Goal: Task Accomplishment & Management: Manage account settings

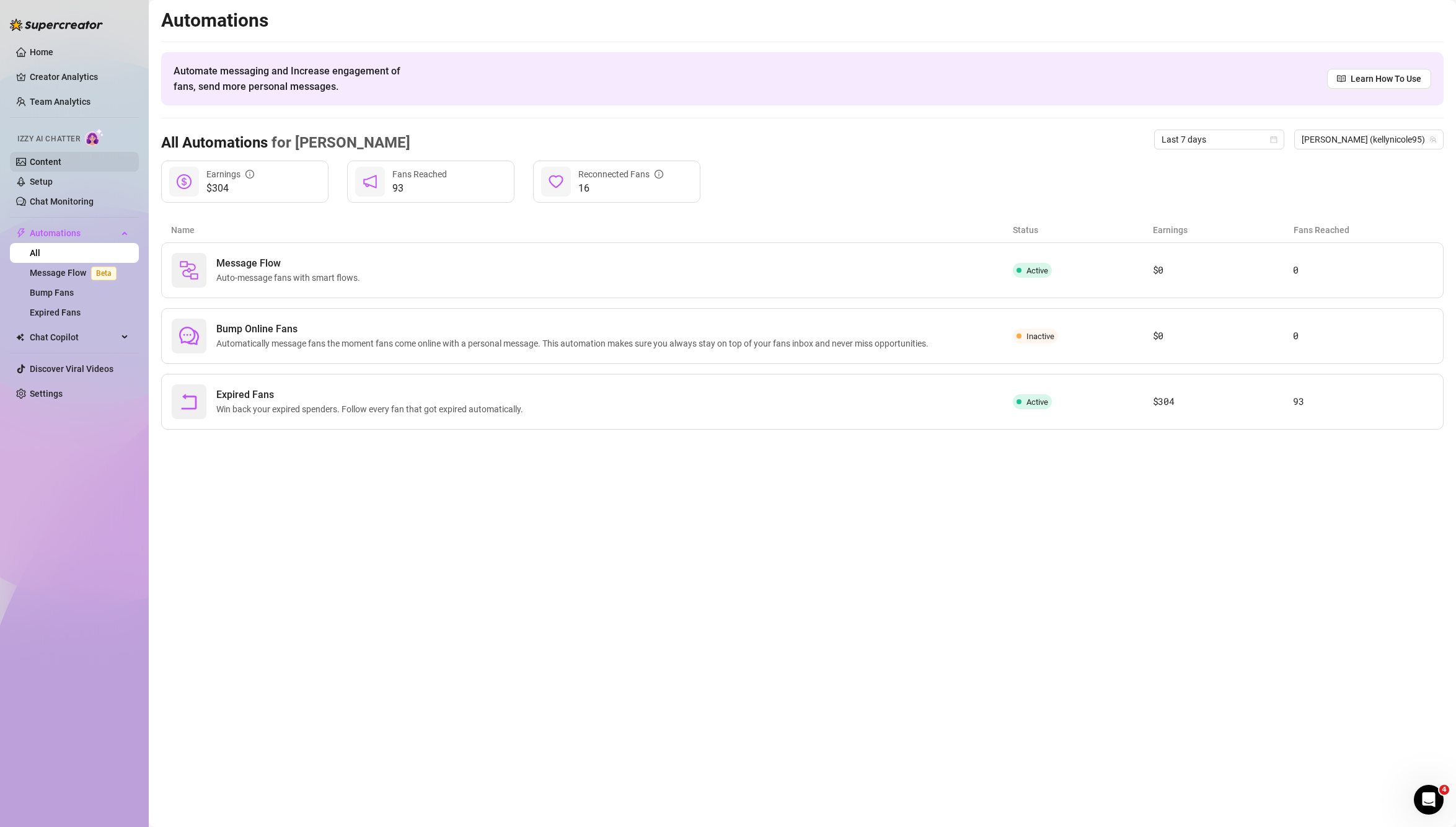
click at [54, 167] on link "Content" at bounding box center [45, 161] width 32 height 10
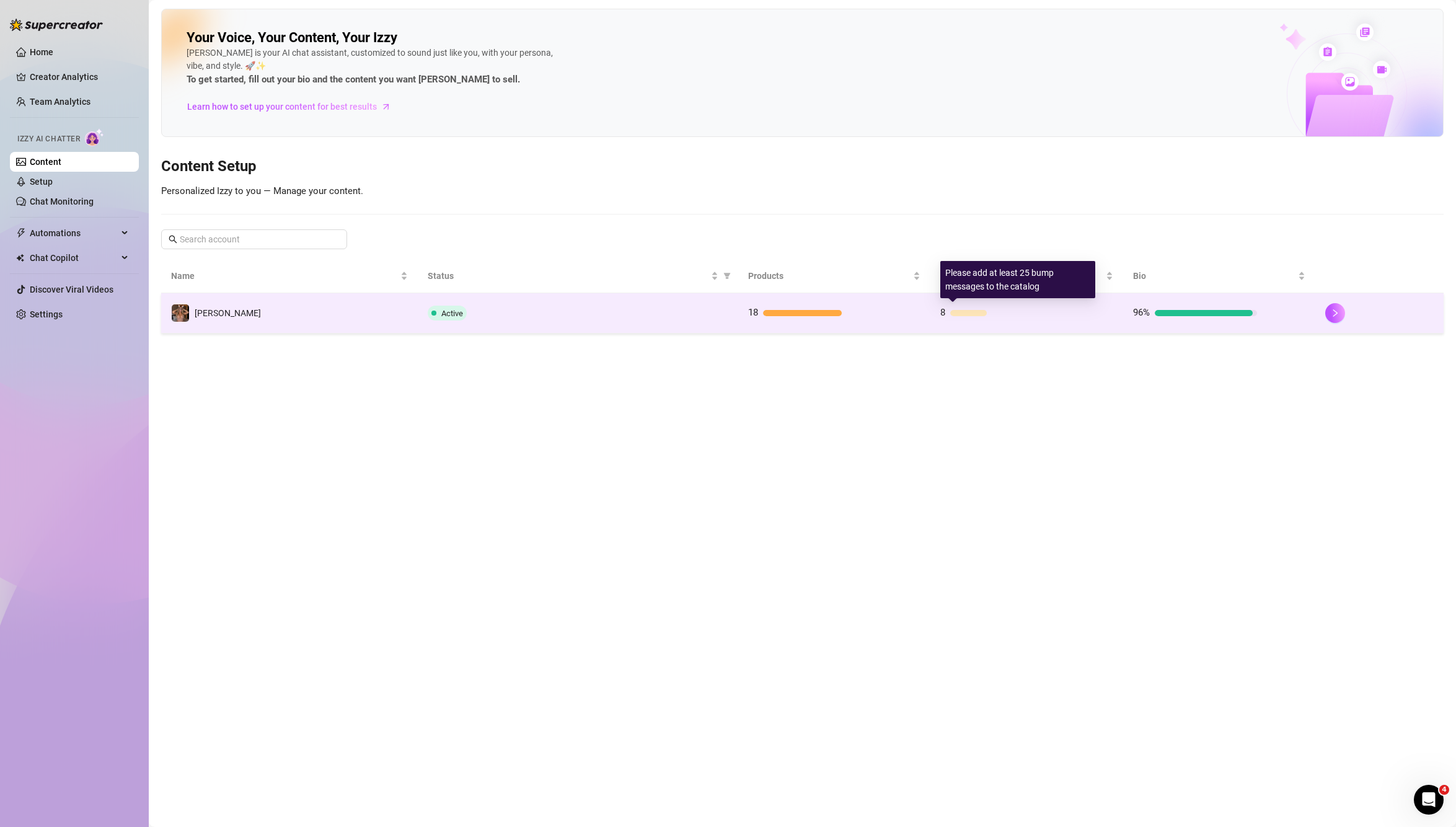
click at [1080, 302] on td "8" at bounding box center [1026, 313] width 192 height 40
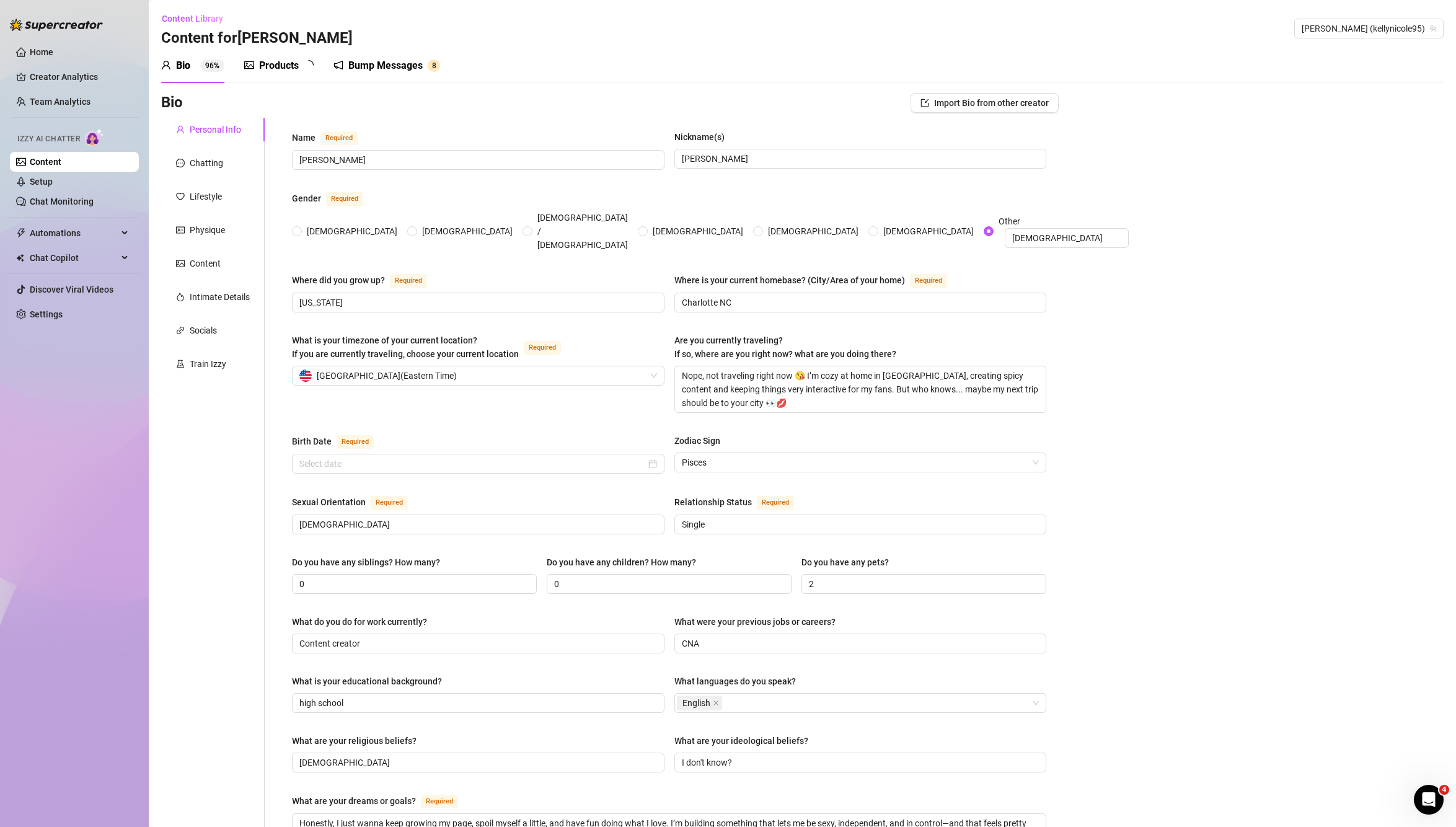
radio input "true"
checkbox input "true"
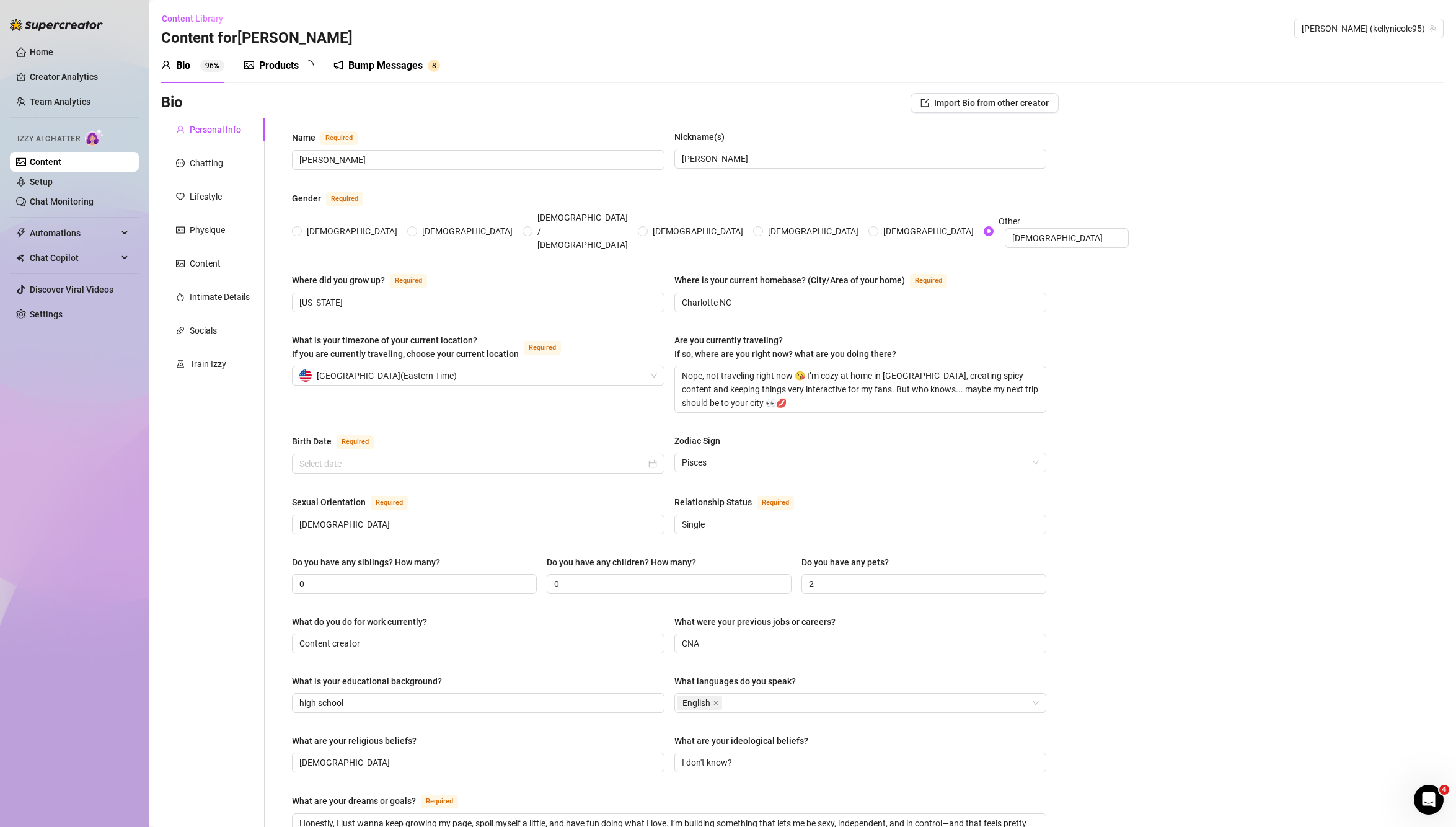
checkbox input "true"
type input "[DATE]"
click at [204, 326] on div "Socials" at bounding box center [203, 330] width 27 height 14
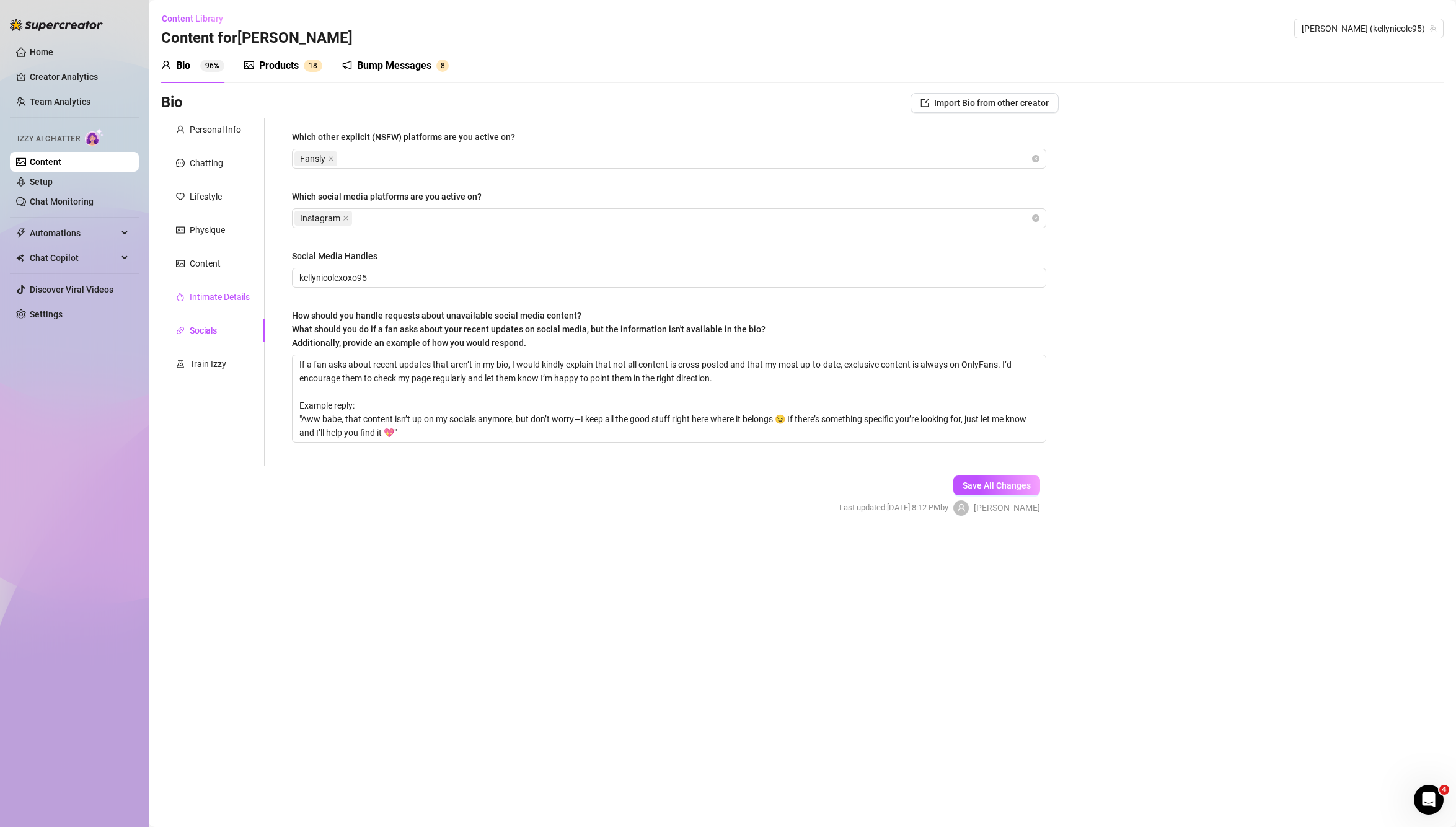
click at [230, 294] on div "Intimate Details" at bounding box center [220, 297] width 60 height 14
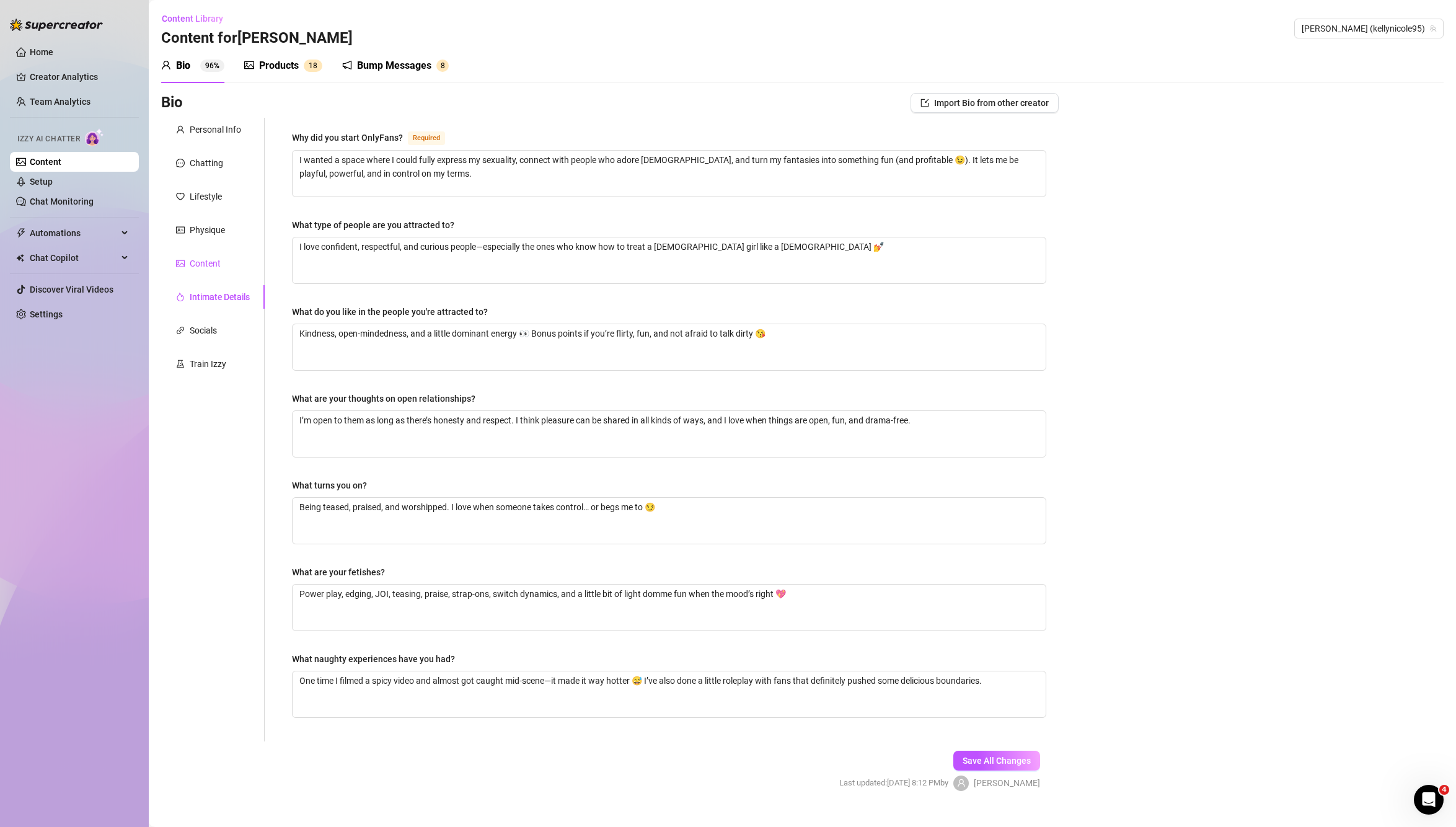
click at [215, 266] on div "Content" at bounding box center [205, 263] width 31 height 14
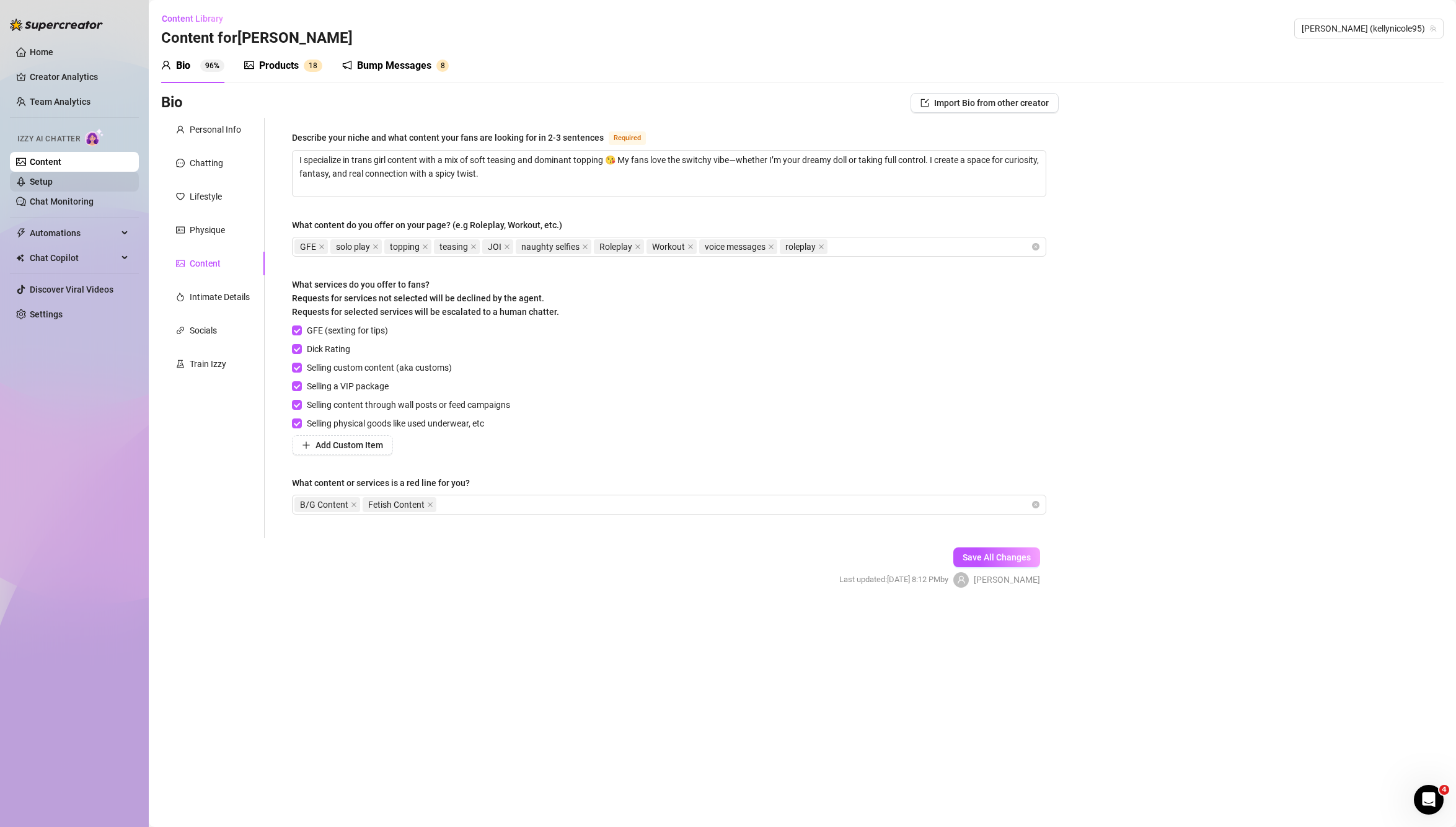
click at [53, 185] on link "Setup" at bounding box center [40, 181] width 23 height 10
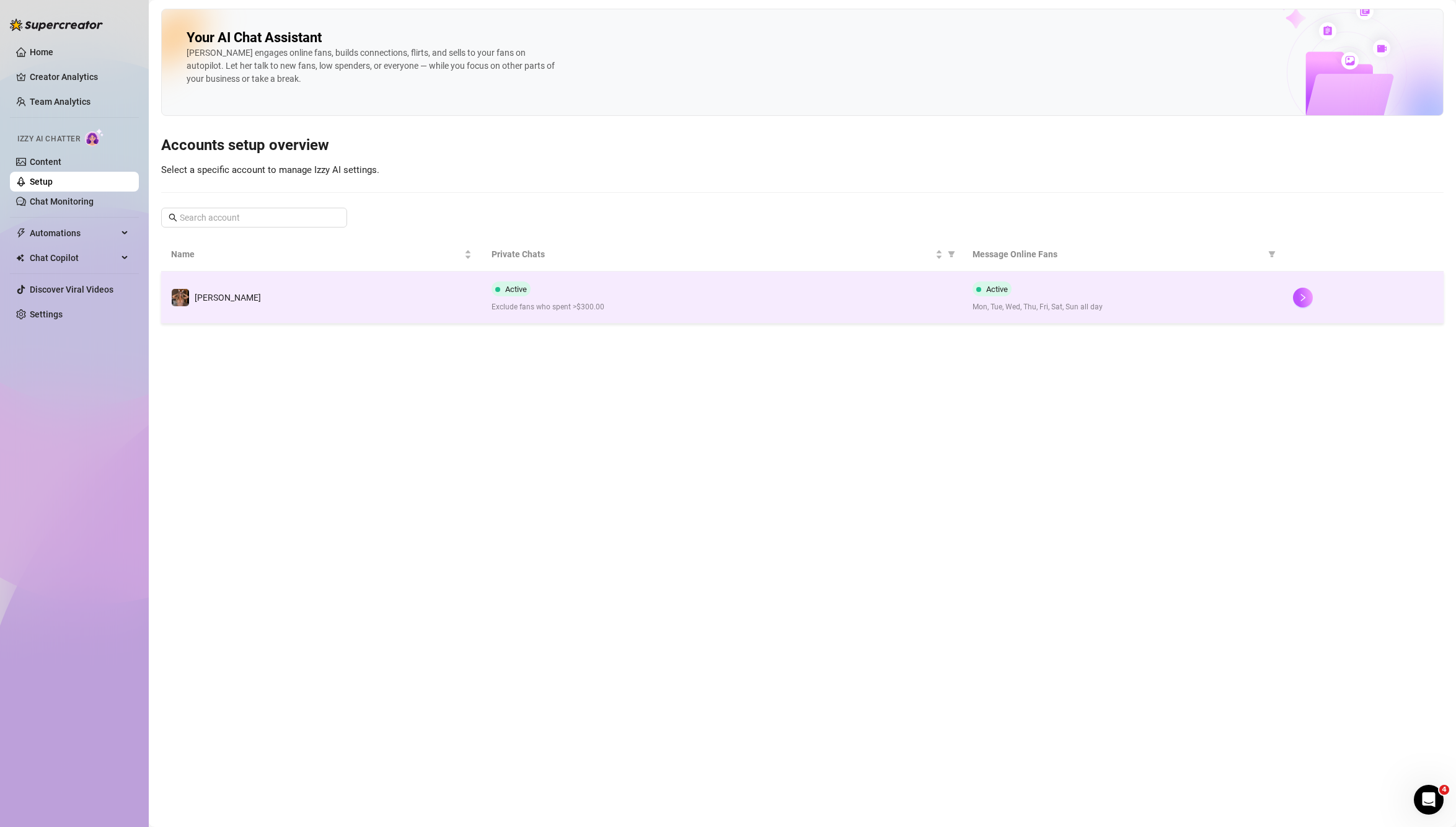
click at [700, 319] on td "Active Exclude fans who spent >$300.00" at bounding box center [722, 297] width 481 height 52
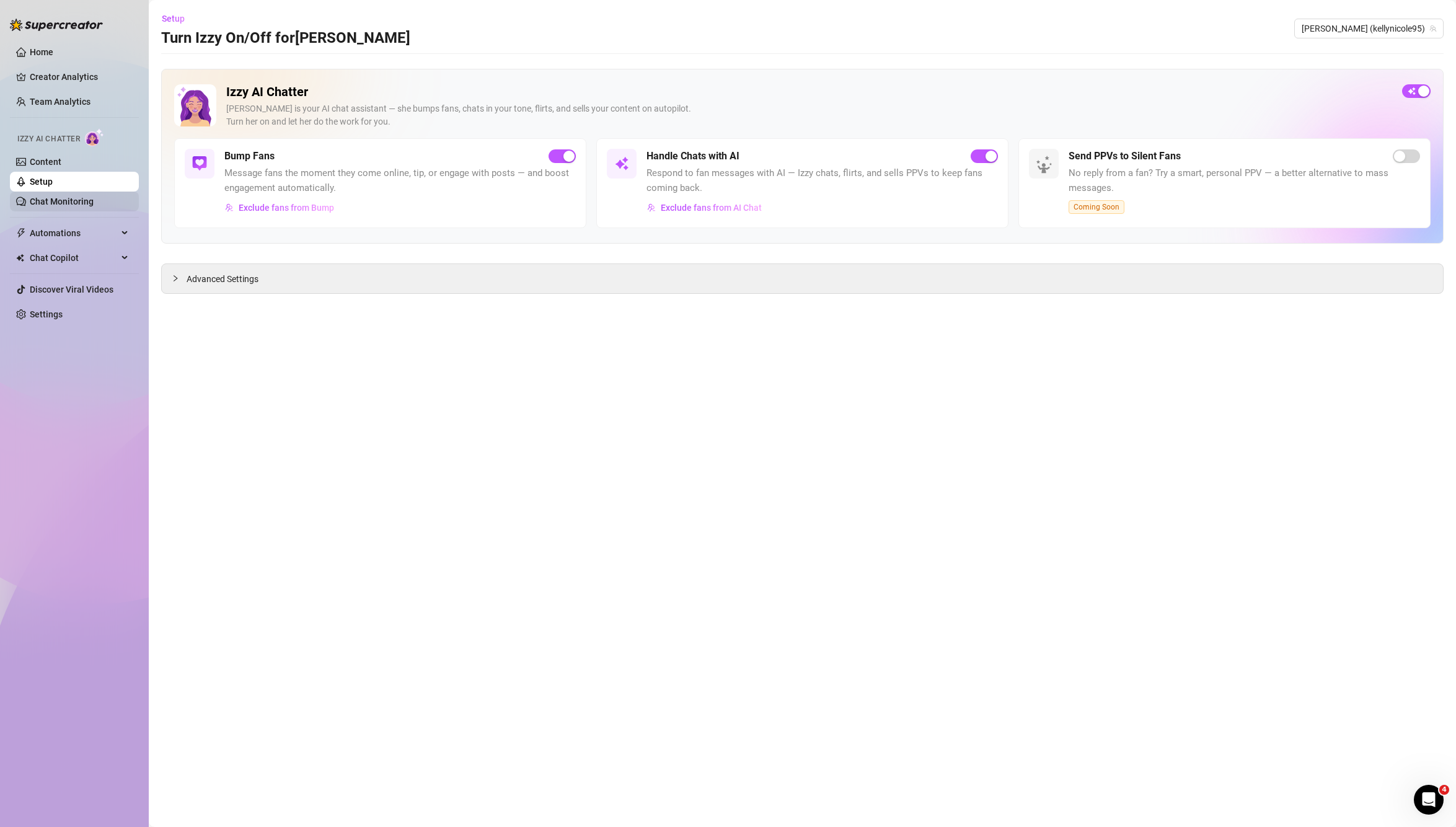
click at [52, 206] on link "Chat Monitoring" at bounding box center [61, 201] width 64 height 10
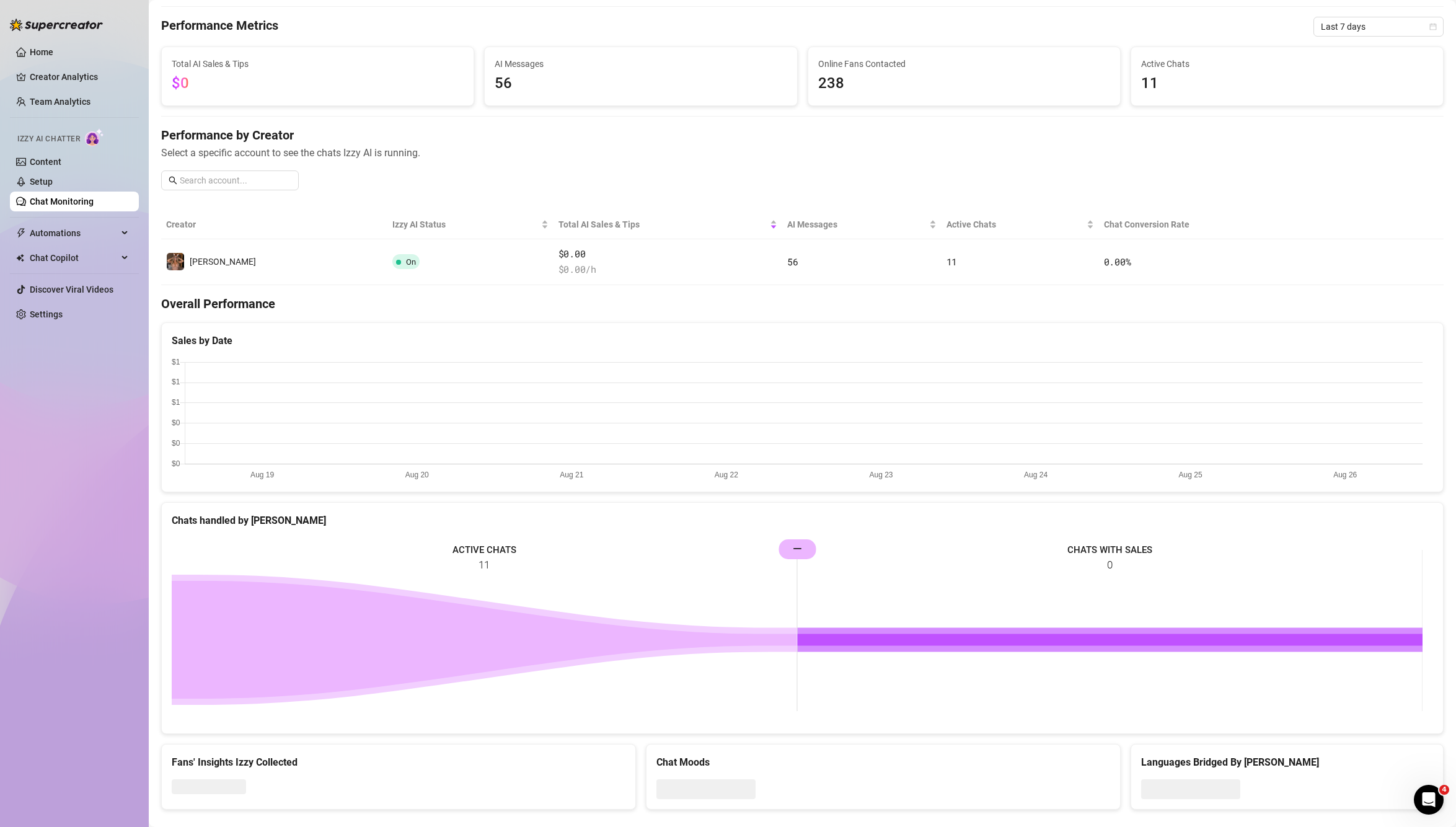
scroll to position [56, 0]
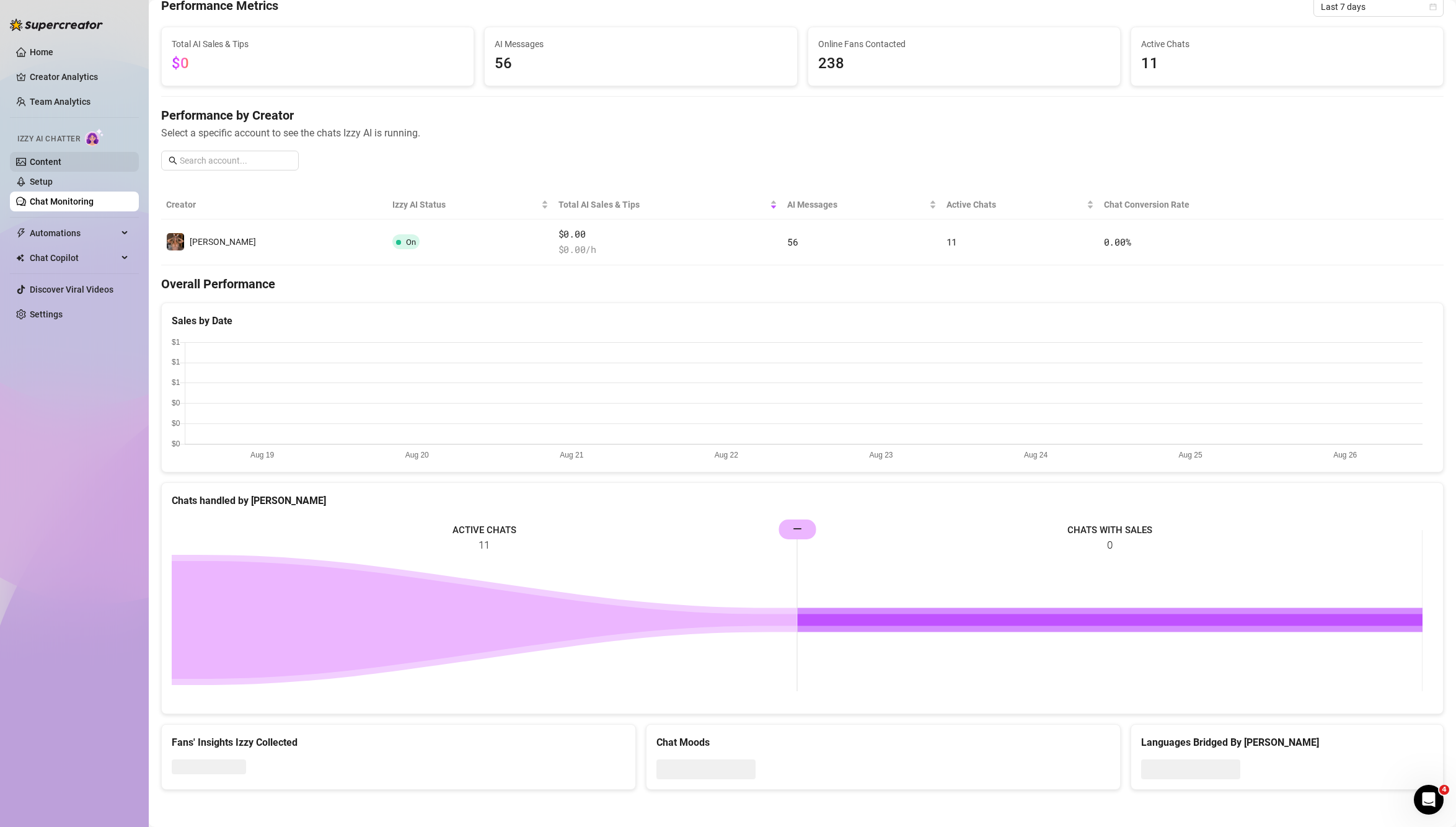
click at [61, 167] on link "Content" at bounding box center [45, 161] width 32 height 10
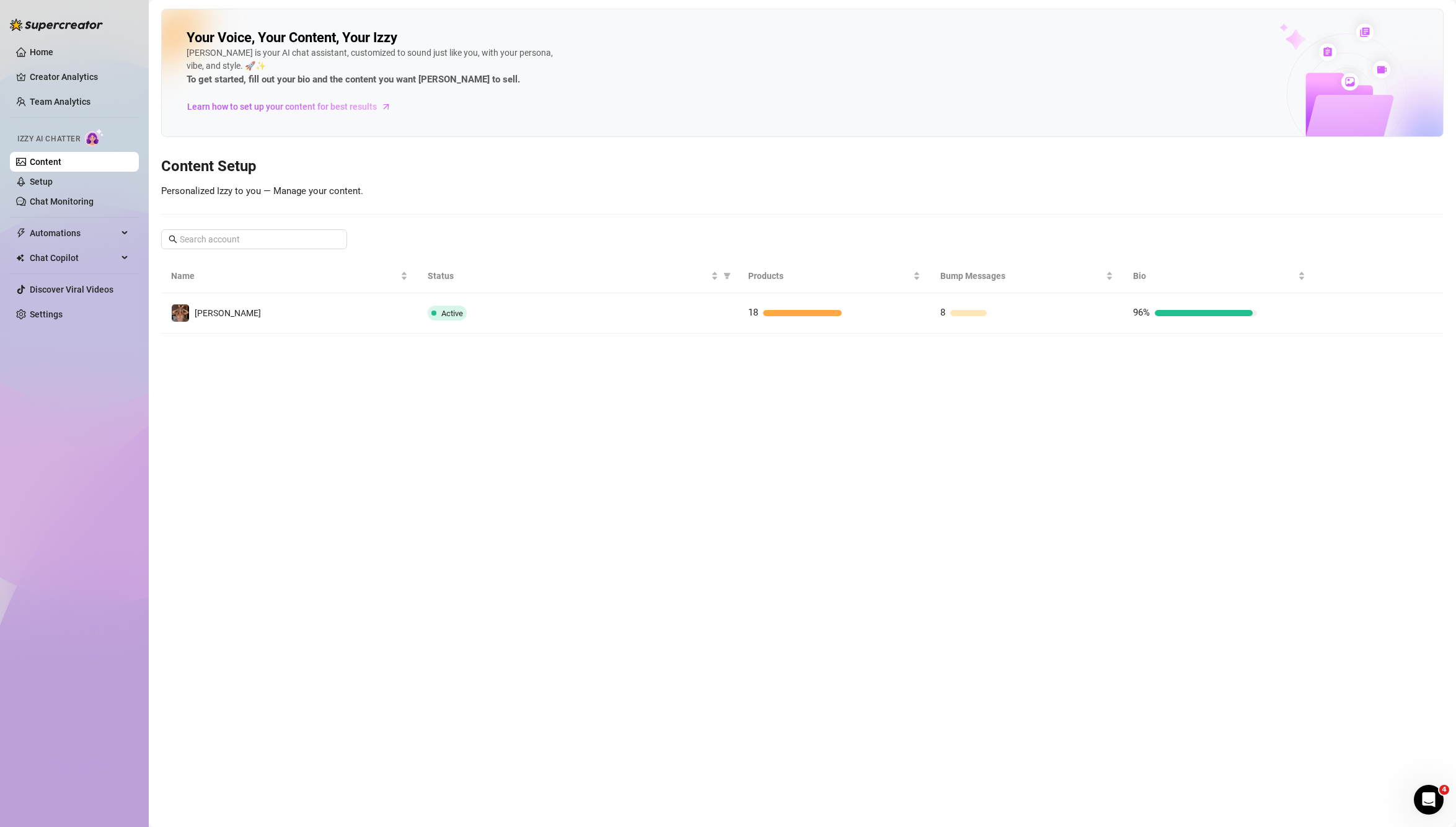
click at [605, 352] on main "Your Voice, Your Content, Your [PERSON_NAME] is your AI chat assistant, customi…" at bounding box center [802, 414] width 1307 height 827
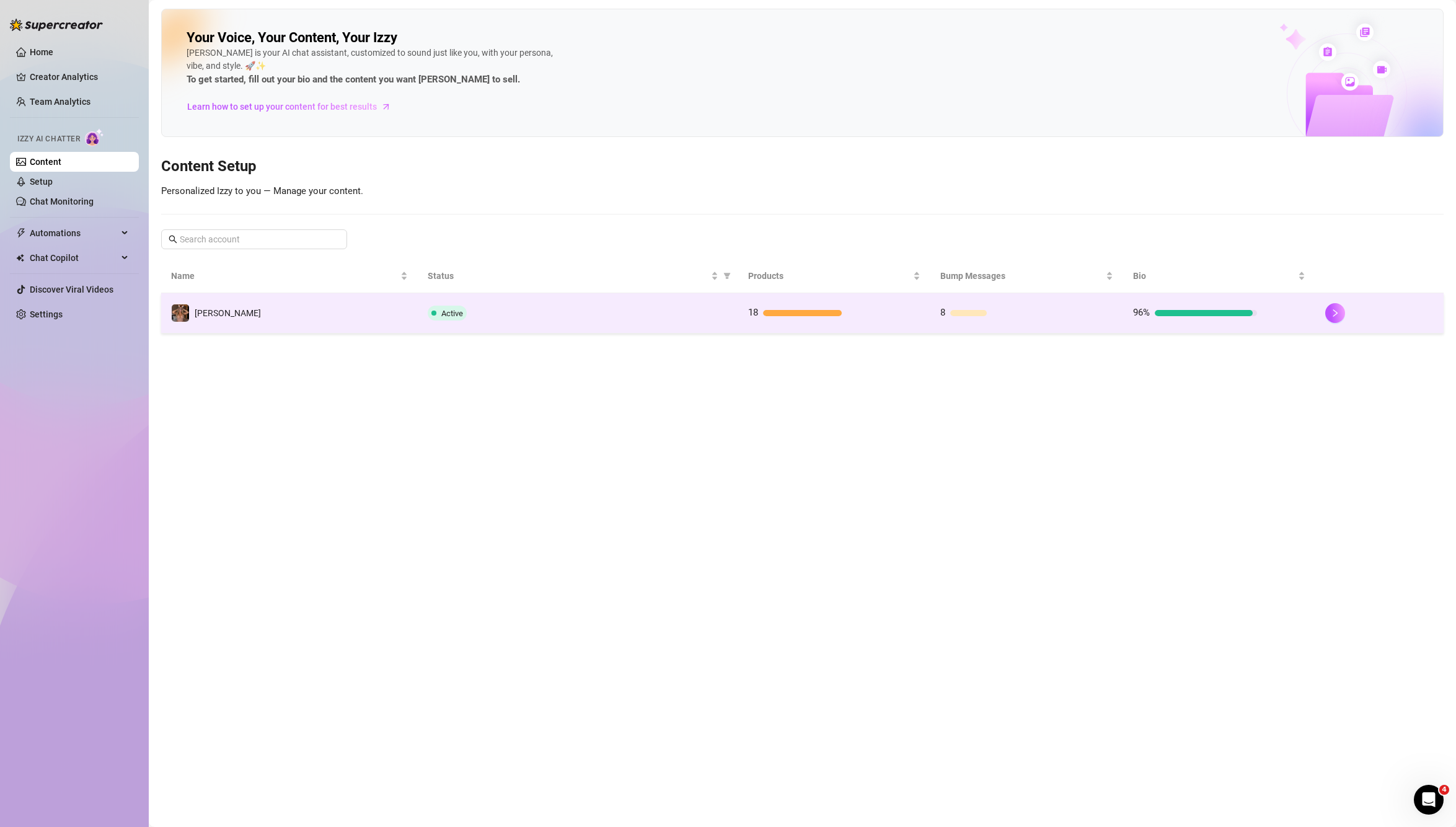
click at [603, 316] on div "Active" at bounding box center [578, 313] width 301 height 15
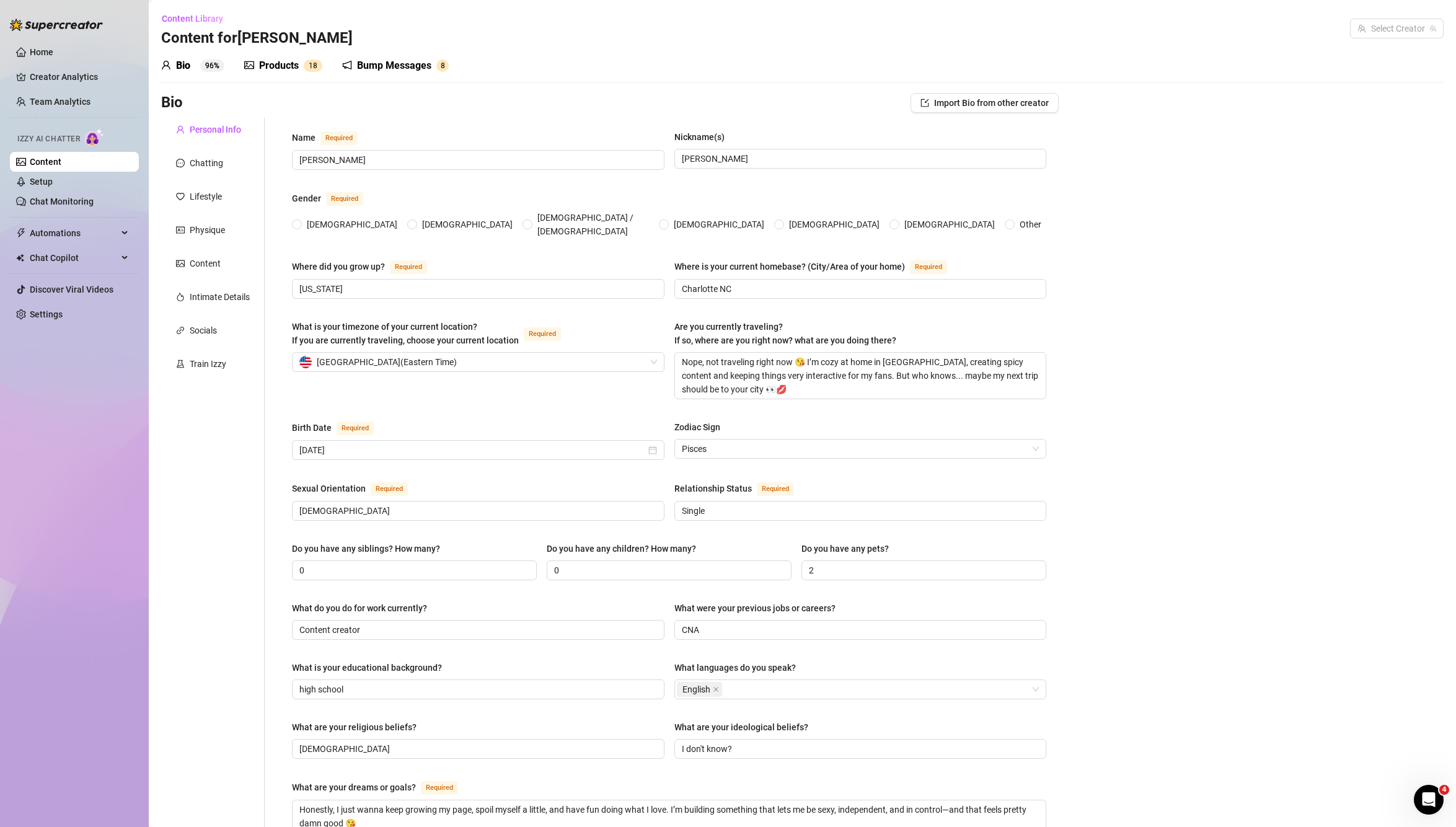
radio input "true"
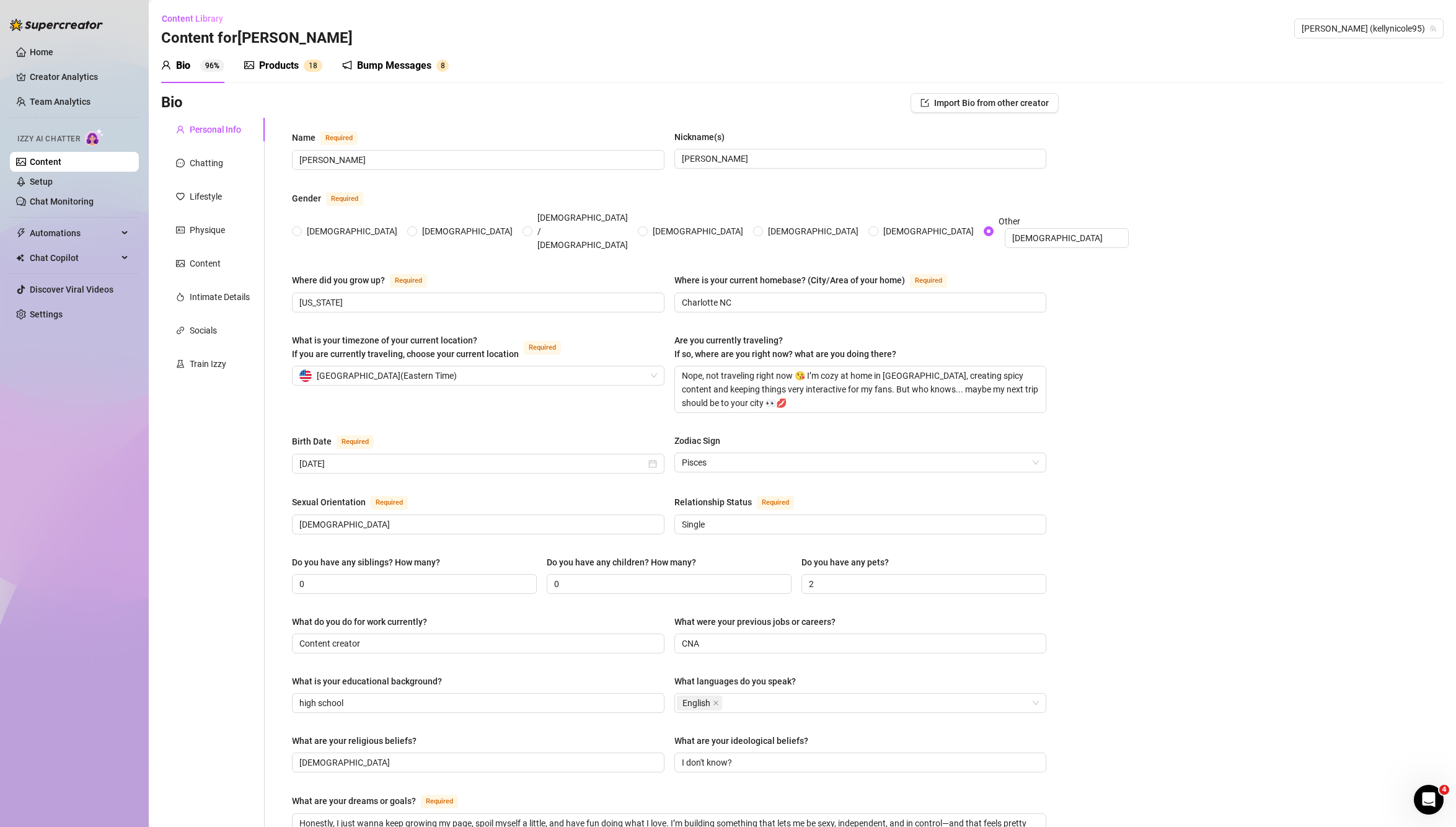
click at [288, 73] on div "Products" at bounding box center [279, 65] width 40 height 15
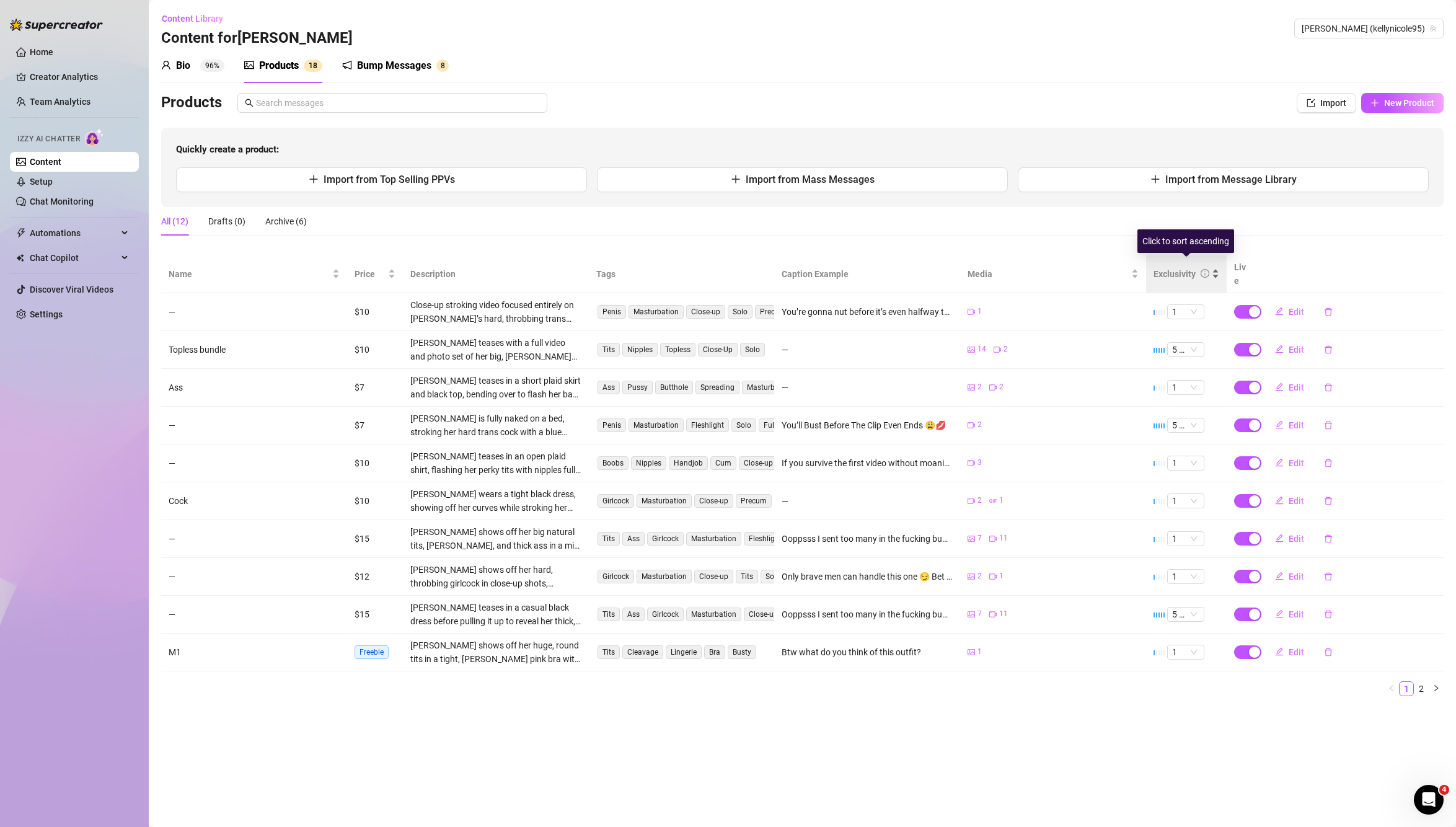
click at [1201, 276] on div "Exclusivity" at bounding box center [1186, 274] width 65 height 14
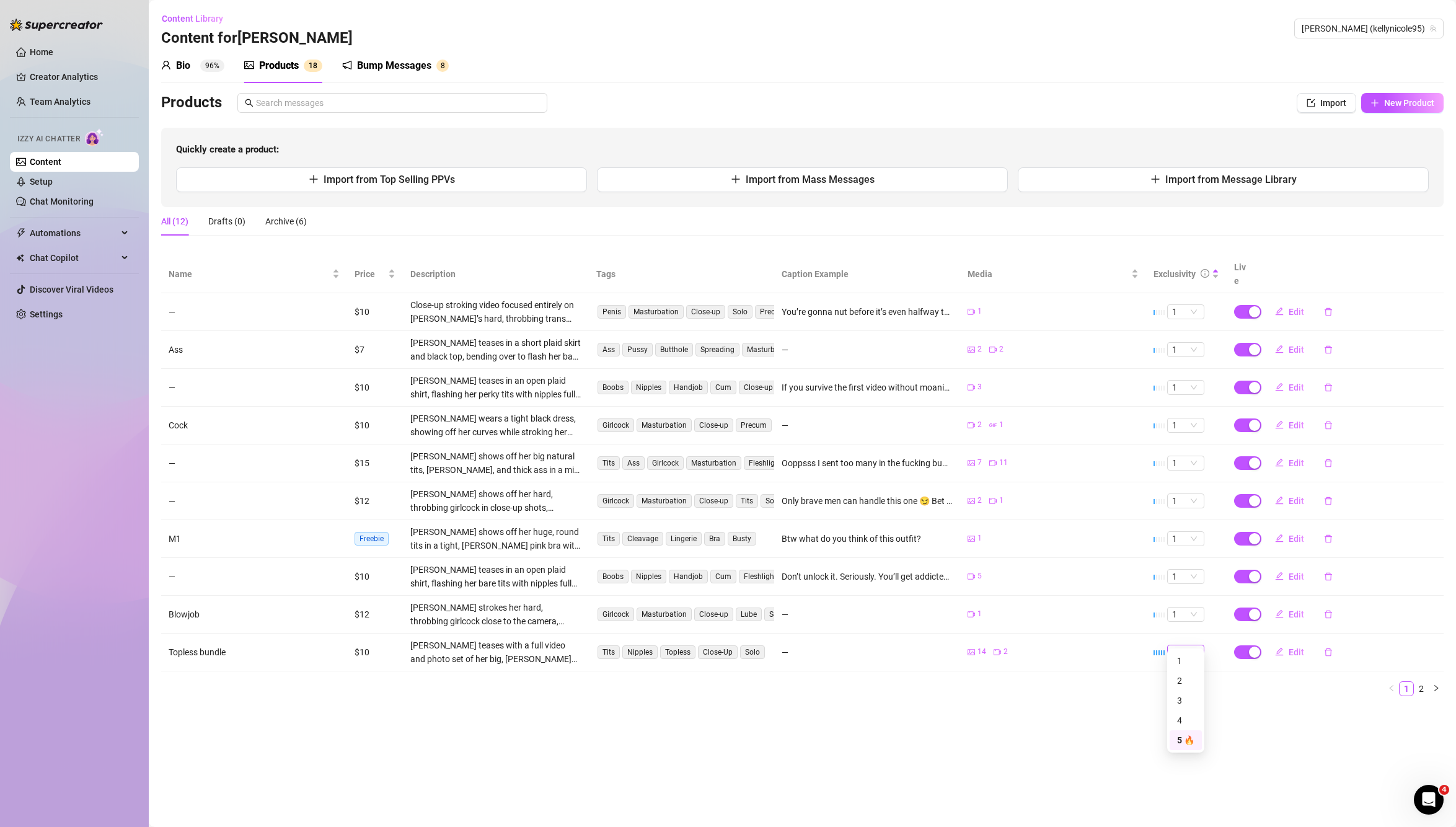
click at [1189, 645] on span "5 🔥" at bounding box center [1185, 652] width 27 height 14
click at [1189, 675] on div "2" at bounding box center [1186, 681] width 18 height 14
click at [1196, 645] on span "5 🔥" at bounding box center [1185, 652] width 27 height 14
click at [53, 53] on link "Home" at bounding box center [41, 52] width 24 height 10
